Goal: Entertainment & Leisure: Browse casually

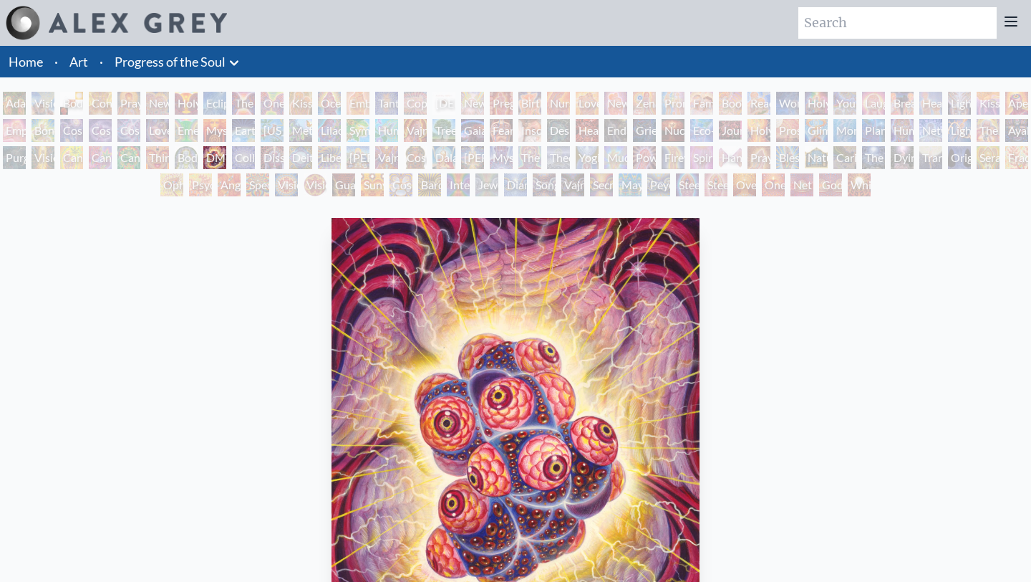
click at [20, 105] on div "Adam & Eve" at bounding box center [14, 103] width 23 height 23
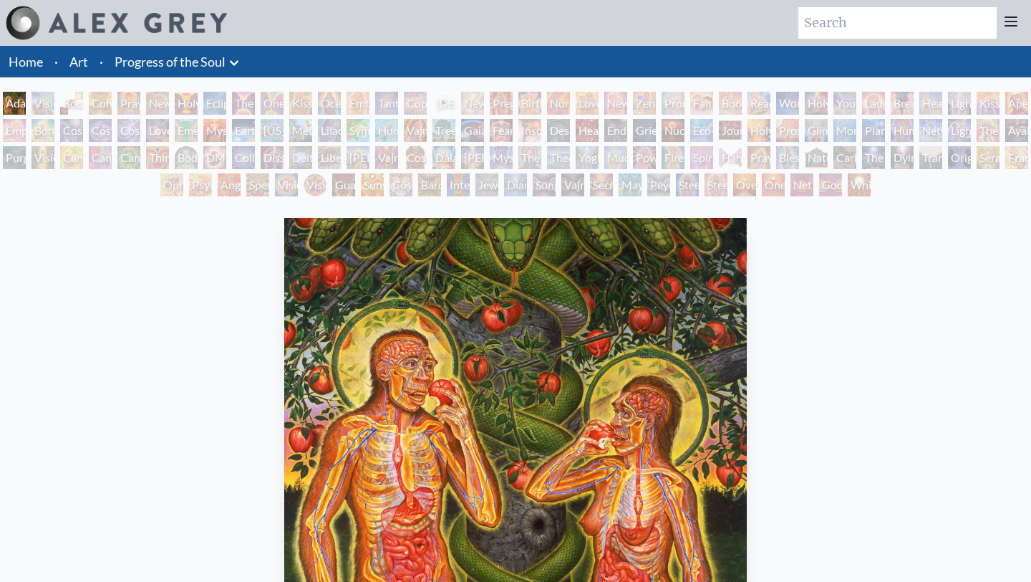
click at [54, 92] on div "Visionary Origin of Language" at bounding box center [43, 103] width 23 height 23
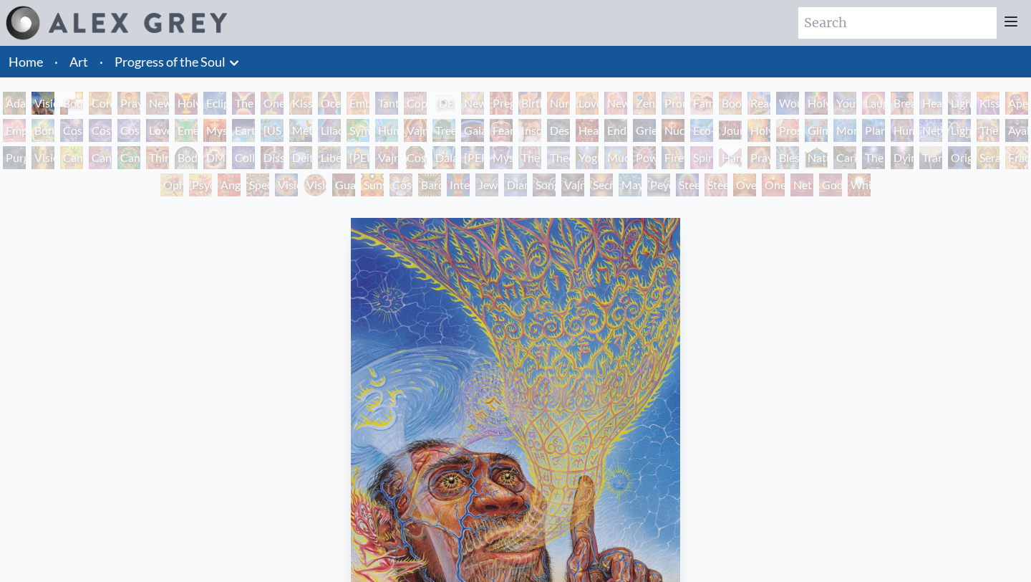
click at [226, 98] on div "Eclipse" at bounding box center [214, 103] width 23 height 23
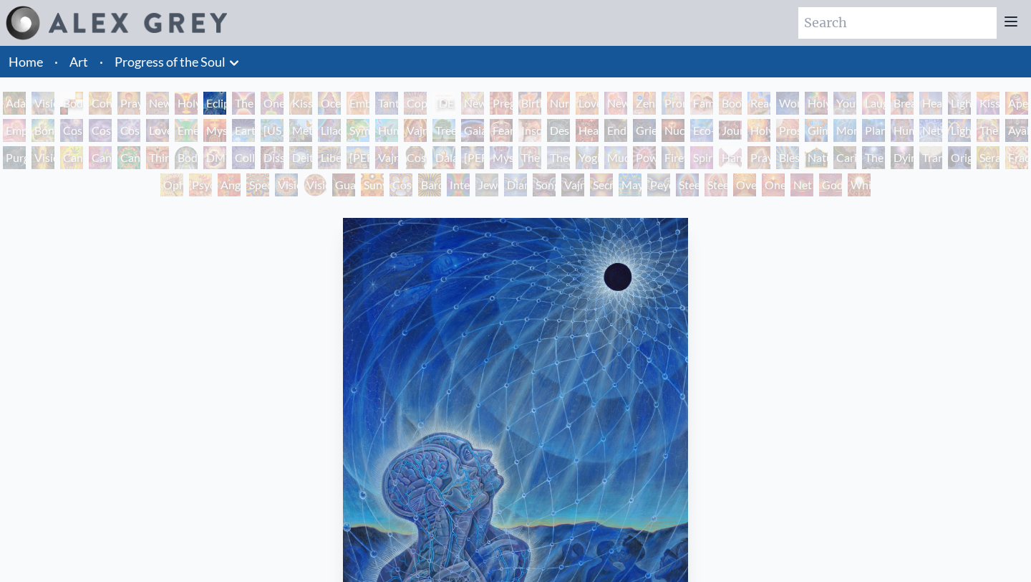
click at [284, 102] on div "One Taste" at bounding box center [272, 103] width 23 height 23
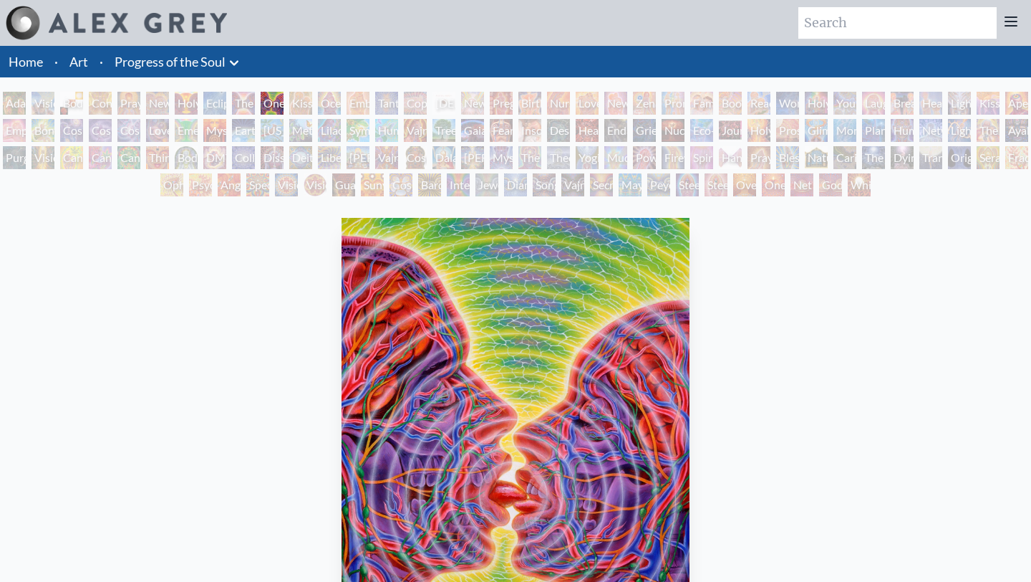
click at [343, 100] on div "[PERSON_NAME] & Eve Visionary Origin of Language Body, Mind, Spirit Contemplati…" at bounding box center [515, 146] width 1031 height 109
click at [341, 102] on div "[PERSON_NAME] & Eve Visionary Origin of Language Body, Mind, Spirit Contemplati…" at bounding box center [515, 146] width 1031 height 109
click at [337, 102] on div "Ocean of Love Bliss" at bounding box center [329, 103] width 23 height 23
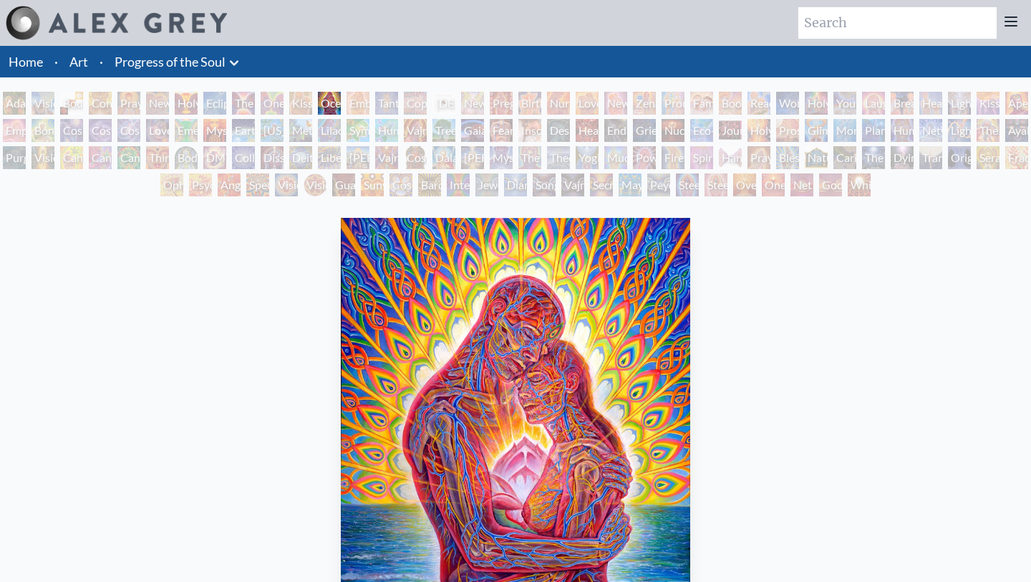
click at [455, 97] on div "[DEMOGRAPHIC_DATA] Embryo" at bounding box center [444, 103] width 23 height 23
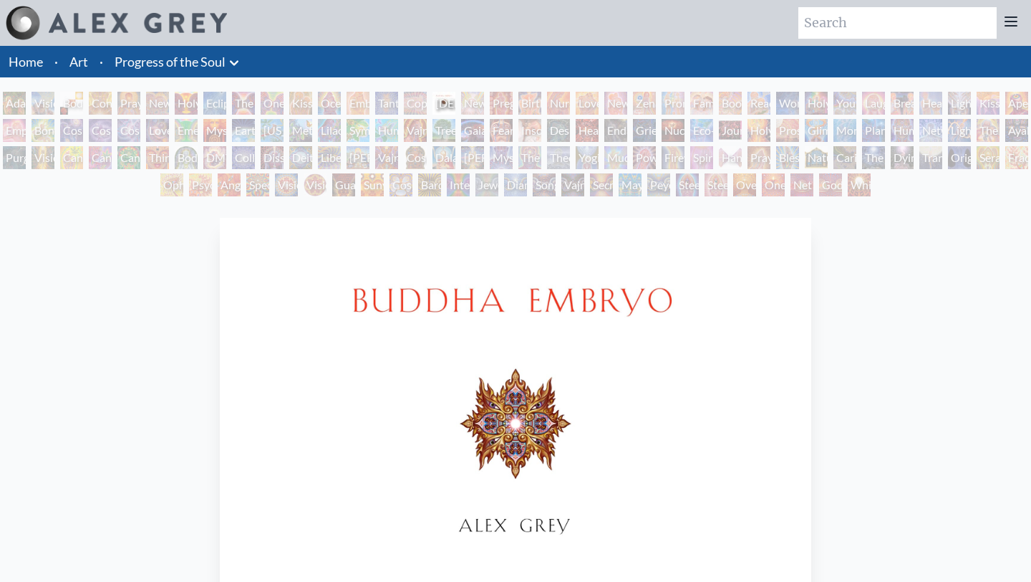
click at [513, 158] on div "Mystic Eye" at bounding box center [501, 157] width 23 height 23
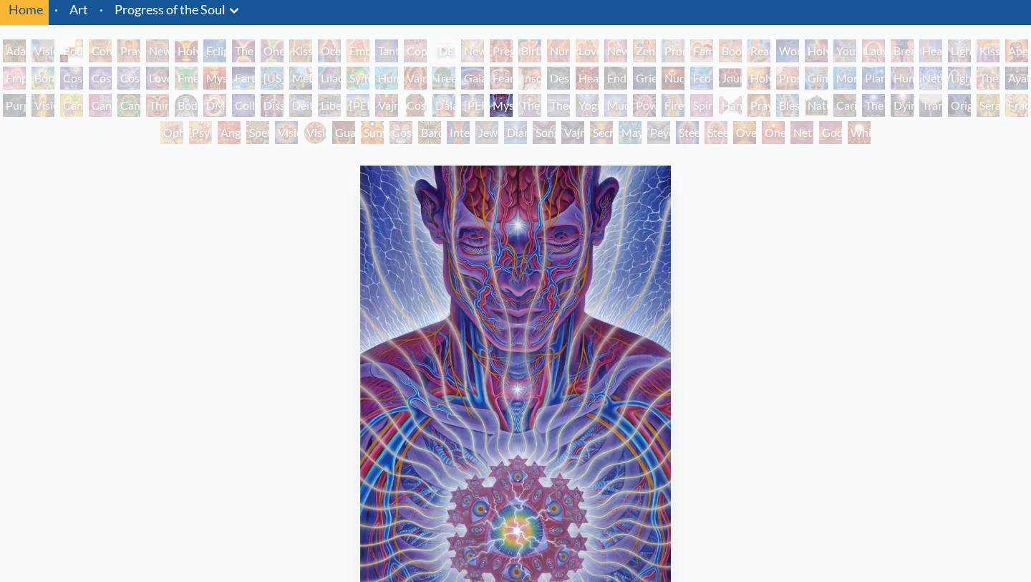
scroll to position [39, 0]
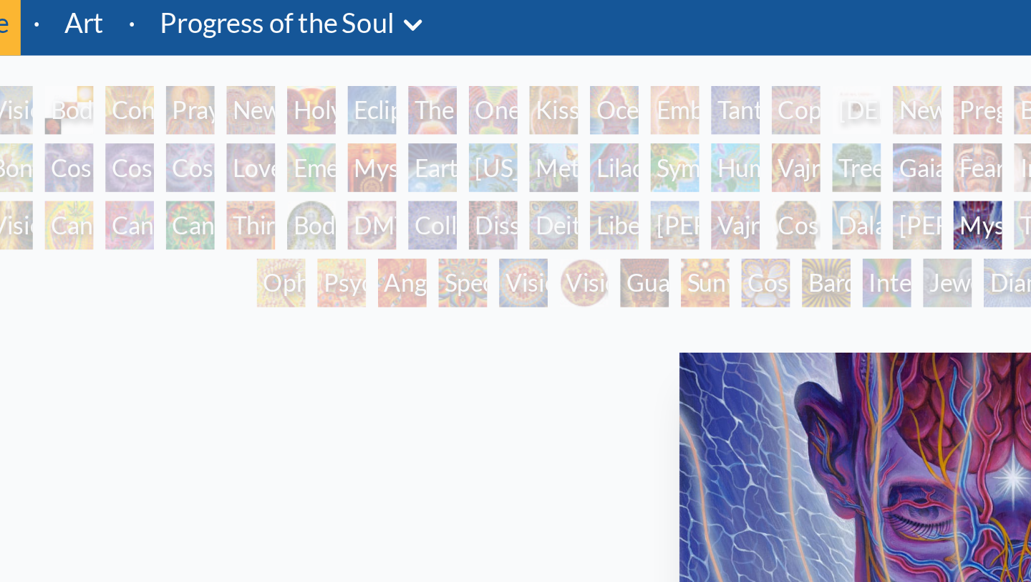
click at [169, 93] on div "Love is a Cosmic Force" at bounding box center [157, 90] width 23 height 23
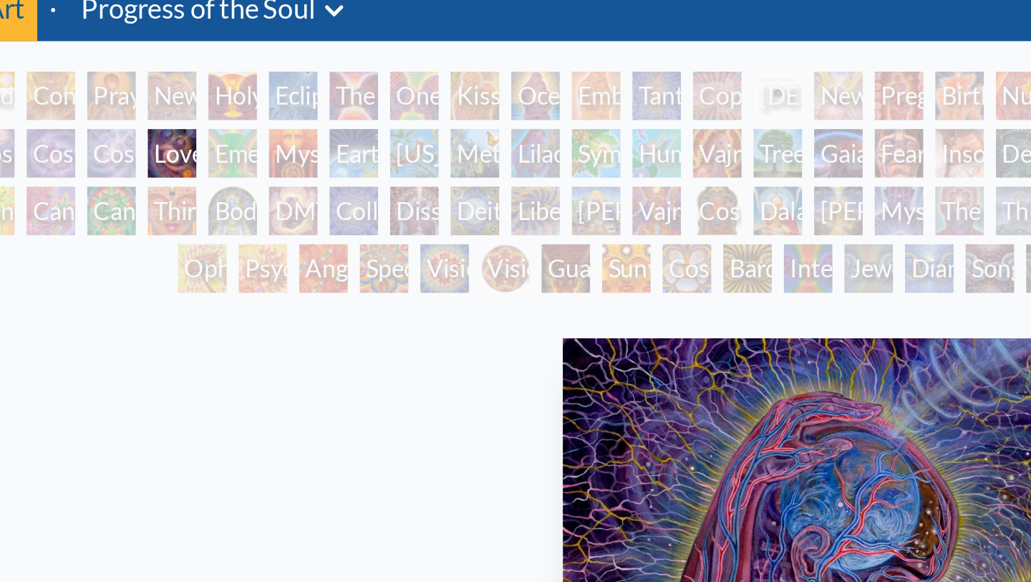
click at [190, 93] on div "Emerald Grail" at bounding box center [186, 90] width 23 height 23
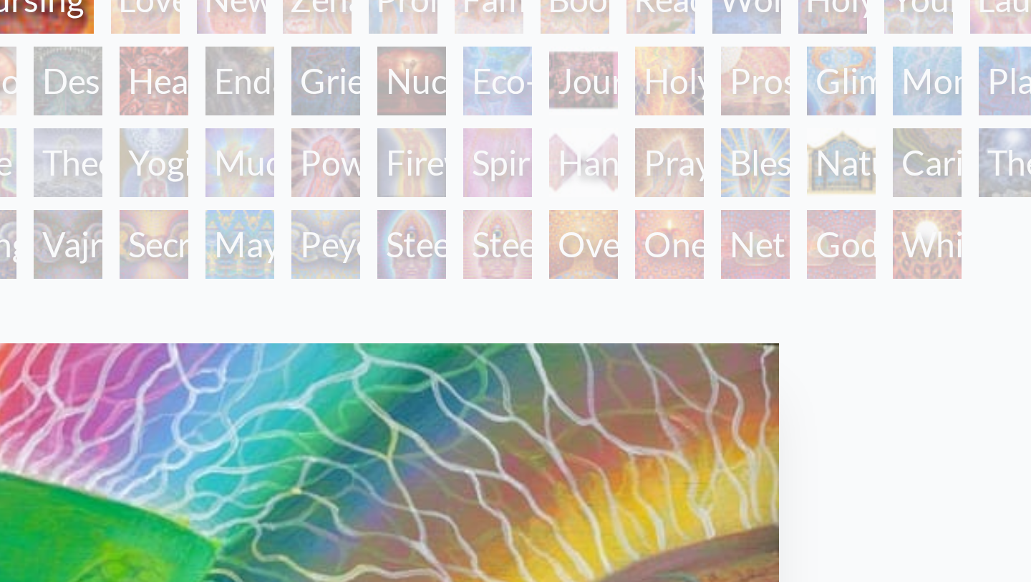
click at [840, 186] on div "Godself" at bounding box center [845, 184] width 23 height 23
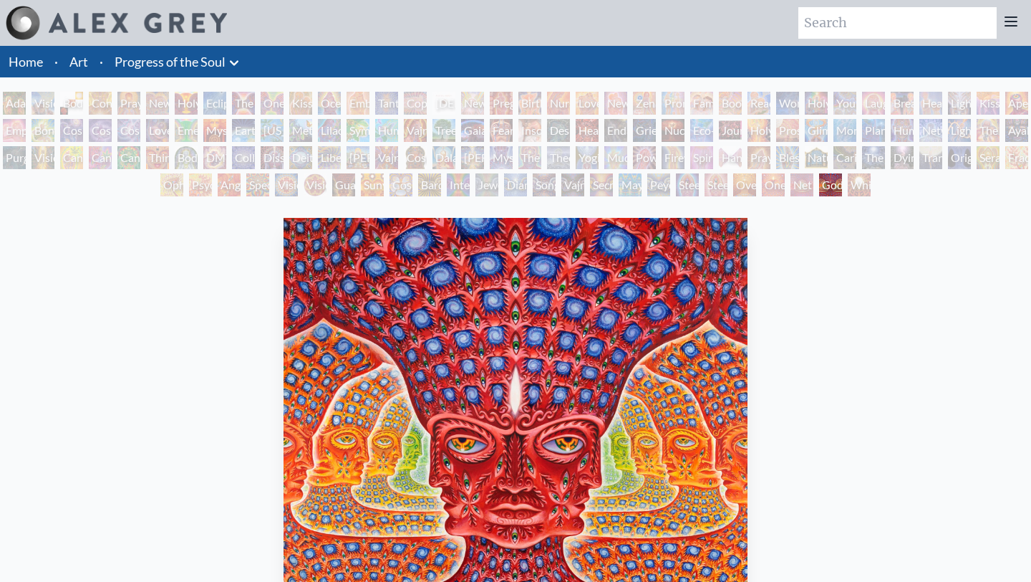
scroll to position [90, 0]
